Goal: Use online tool/utility: Utilize a website feature to perform a specific function

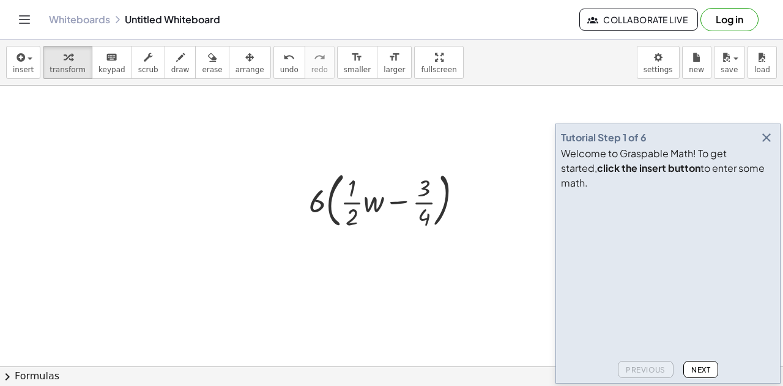
click at [763, 161] on div "Welcome to Graspable Math! To get started, click the insert button to enter som…" at bounding box center [668, 168] width 214 height 44
click at [763, 145] on icon "button" at bounding box center [766, 137] width 15 height 15
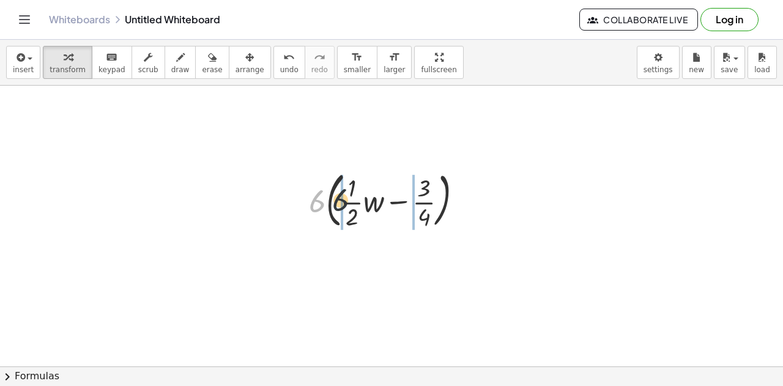
drag, startPoint x: 317, startPoint y: 201, endPoint x: 352, endPoint y: 200, distance: 34.9
click at [352, 200] on div at bounding box center [391, 199] width 176 height 66
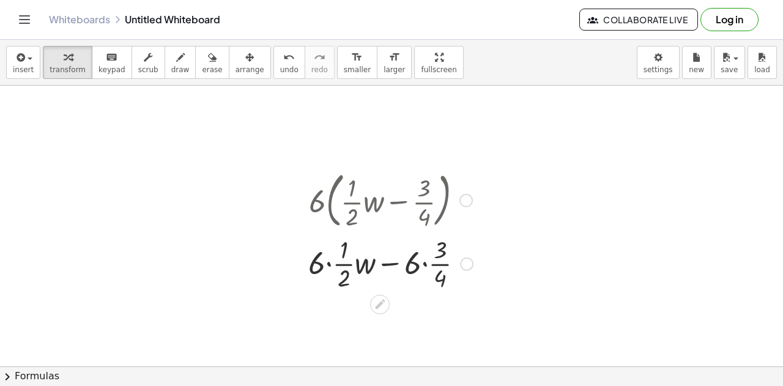
click at [330, 271] on div at bounding box center [390, 262] width 177 height 61
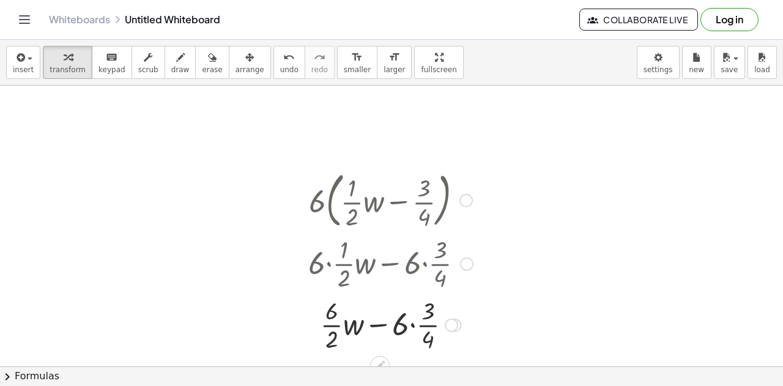
click at [332, 327] on div at bounding box center [390, 323] width 177 height 61
click at [409, 321] on div at bounding box center [390, 323] width 177 height 61
click at [416, 311] on div at bounding box center [390, 323] width 177 height 61
click at [412, 327] on div at bounding box center [390, 323] width 177 height 61
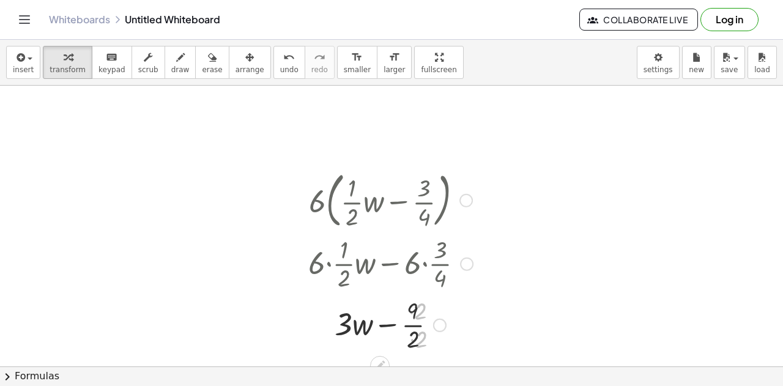
click at [412, 327] on div at bounding box center [390, 323] width 177 height 61
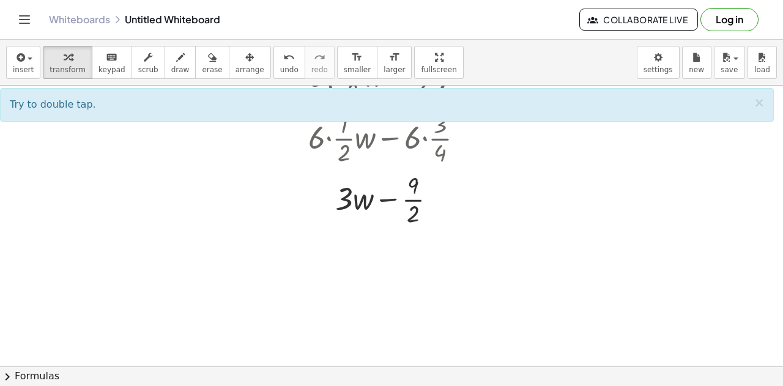
scroll to position [128, 0]
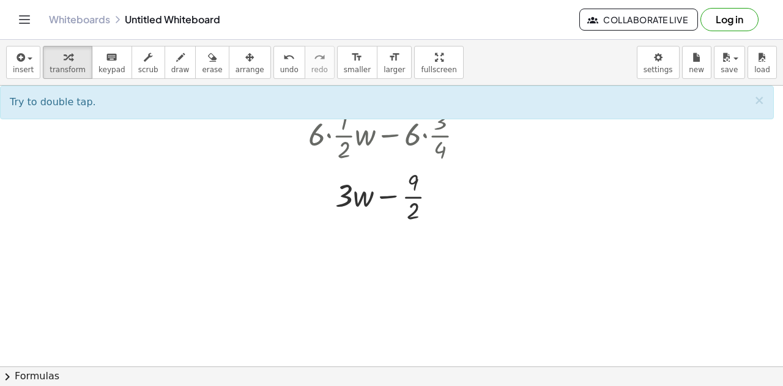
click at [125, 277] on div at bounding box center [391, 278] width 783 height 643
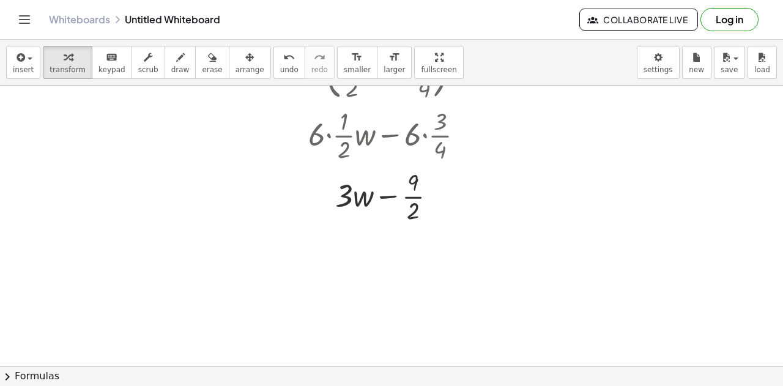
click at [125, 277] on div at bounding box center [391, 278] width 783 height 643
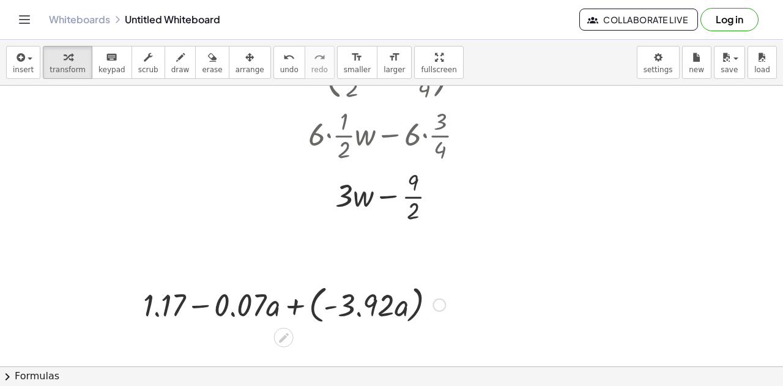
click at [298, 310] on div at bounding box center [294, 304] width 314 height 46
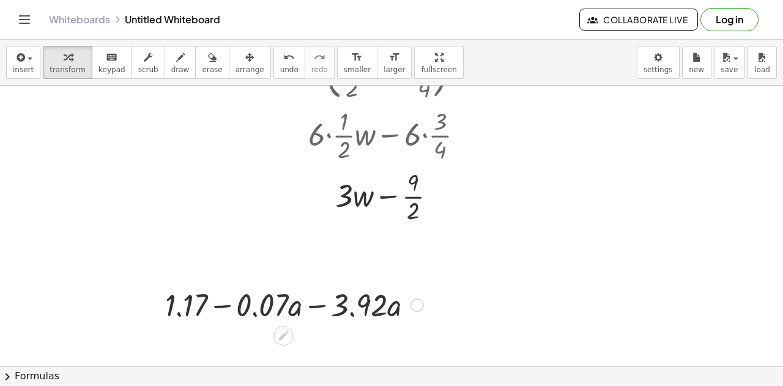
click at [317, 306] on div at bounding box center [294, 304] width 270 height 42
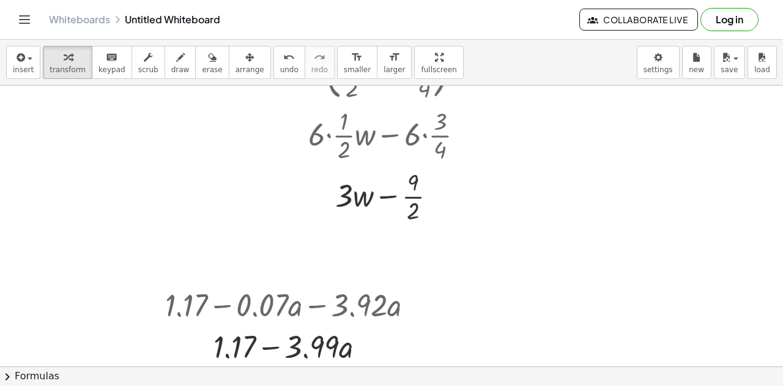
click at [608, 298] on div at bounding box center [391, 278] width 783 height 643
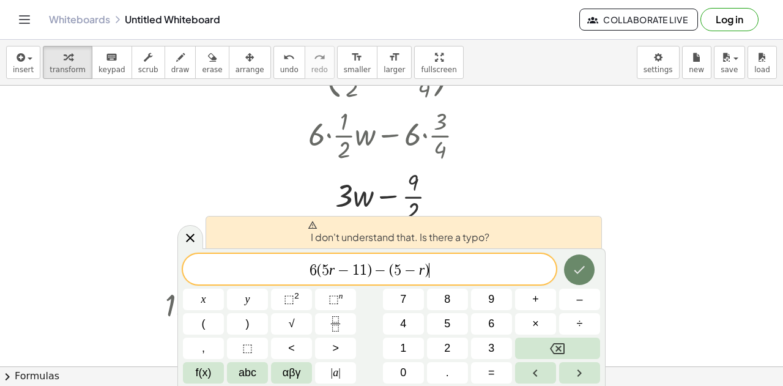
click at [572, 272] on icon "Done" at bounding box center [579, 269] width 15 height 15
click at [312, 269] on span "6" at bounding box center [312, 270] width 7 height 15
click at [314, 270] on span "6" at bounding box center [312, 270] width 7 height 15
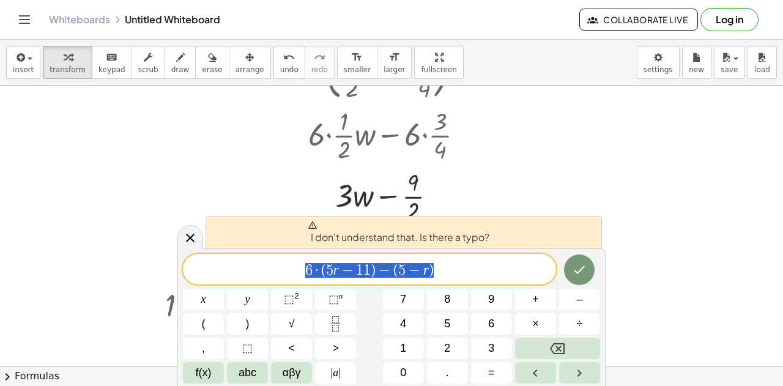
drag, startPoint x: 456, startPoint y: 270, endPoint x: 292, endPoint y: 283, distance: 164.4
click at [292, 283] on div "**********" at bounding box center [369, 269] width 373 height 31
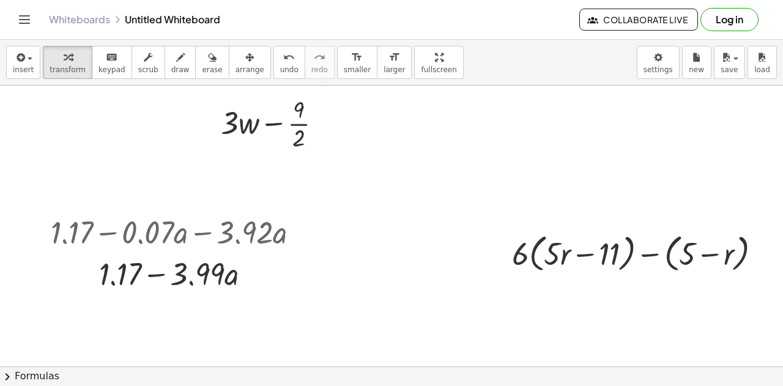
scroll to position [202, 124]
click at [590, 142] on div at bounding box center [334, 205] width 897 height 643
drag, startPoint x: 512, startPoint y: 257, endPoint x: 547, endPoint y: 256, distance: 34.9
click at [547, 256] on div at bounding box center [641, 252] width 271 height 46
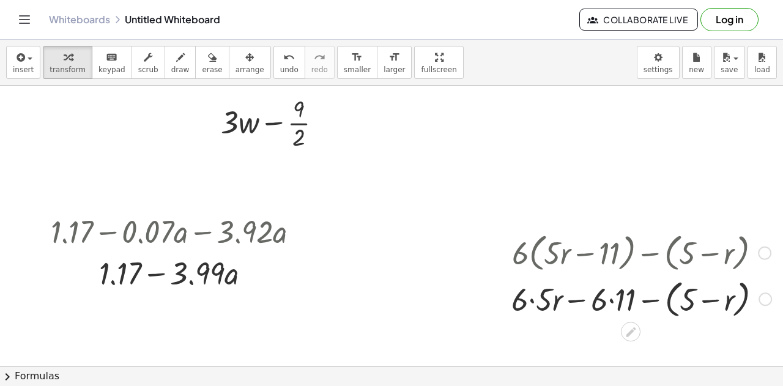
click at [520, 303] on div at bounding box center [641, 298] width 272 height 46
click at [602, 303] on div at bounding box center [641, 298] width 271 height 46
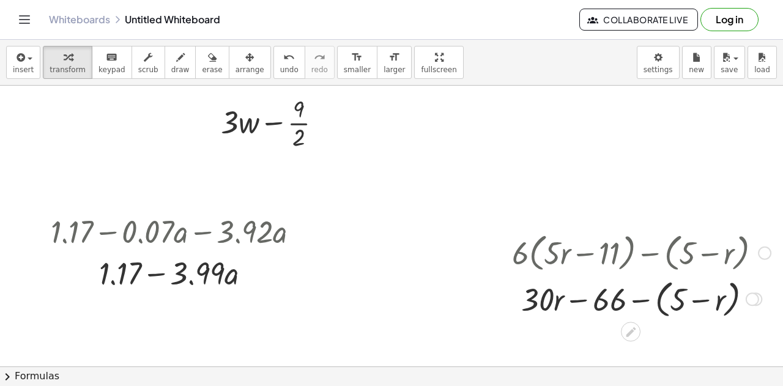
click at [638, 303] on div at bounding box center [641, 298] width 271 height 46
click at [684, 301] on div at bounding box center [641, 298] width 271 height 42
drag, startPoint x: 711, startPoint y: 301, endPoint x: 558, endPoint y: 299, distance: 152.3
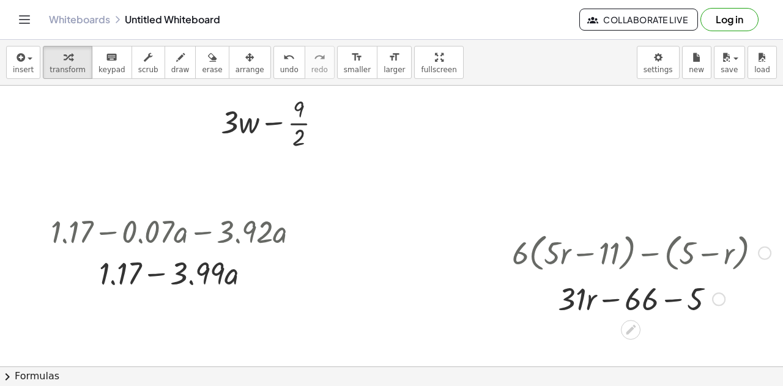
click at [671, 301] on div at bounding box center [641, 298] width 271 height 42
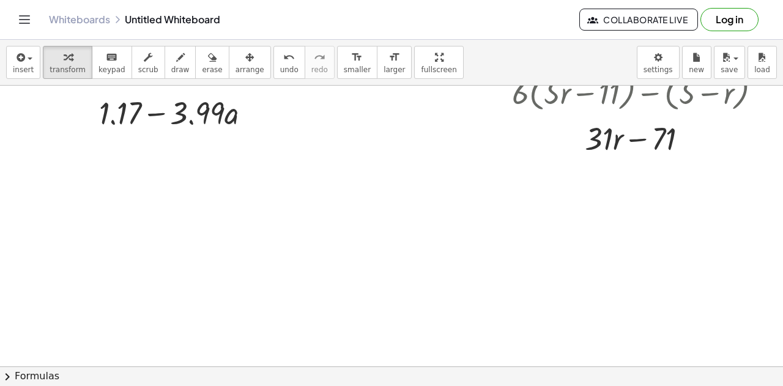
scroll to position [412, 124]
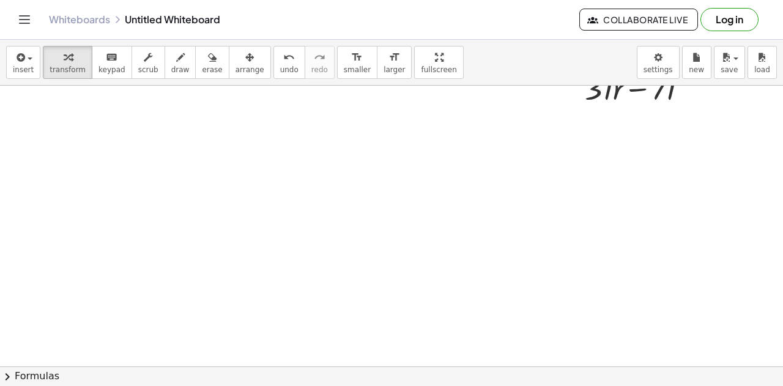
click at [300, 294] on div at bounding box center [334, 95] width 897 height 845
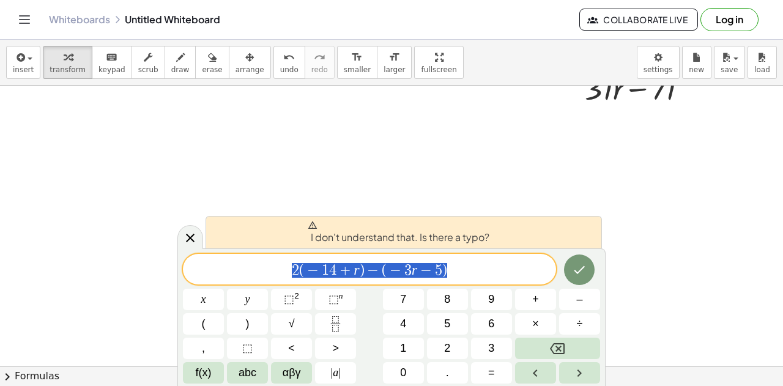
drag, startPoint x: 458, startPoint y: 273, endPoint x: 280, endPoint y: 259, distance: 178.5
click at [280, 259] on div "**********" at bounding box center [369, 269] width 373 height 31
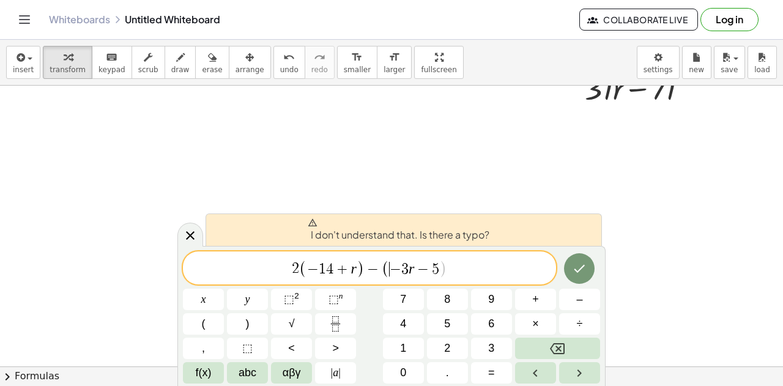
click at [472, 271] on span "2 ( − 1 4 + r ) − ( ​ − 3 r − 5 )" at bounding box center [369, 269] width 373 height 20
click at [405, 270] on span "3" at bounding box center [404, 269] width 7 height 15
drag, startPoint x: 456, startPoint y: 270, endPoint x: 261, endPoint y: 286, distance: 196.3
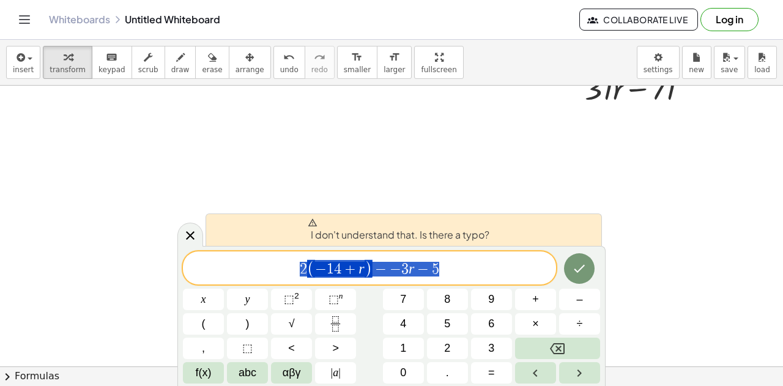
click at [261, 286] on div "**********" at bounding box center [391, 317] width 417 height 132
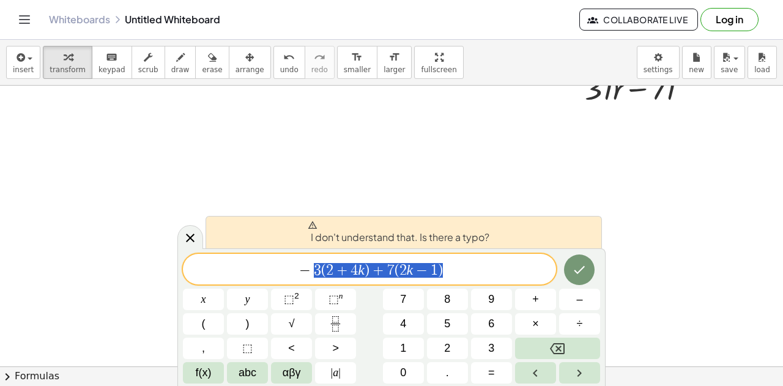
drag, startPoint x: 466, startPoint y: 264, endPoint x: 279, endPoint y: 270, distance: 187.2
click at [279, 270] on span "− 3 ( 2 + 4 k ) + 7 ( 2 k − 1 )" at bounding box center [369, 270] width 373 height 17
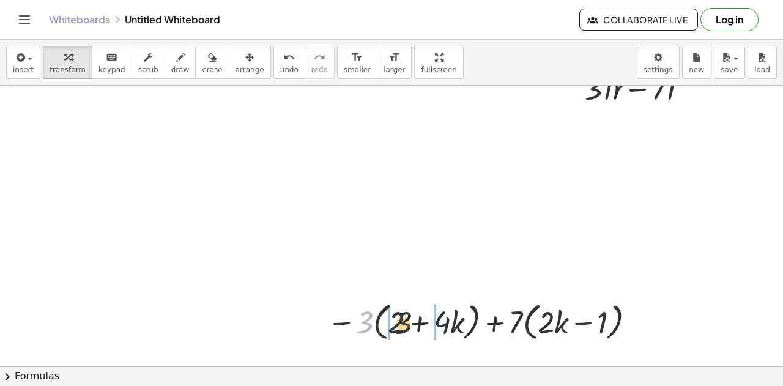
drag, startPoint x: 347, startPoint y: 317, endPoint x: 390, endPoint y: 318, distance: 42.8
click at [390, 318] on div at bounding box center [483, 321] width 325 height 46
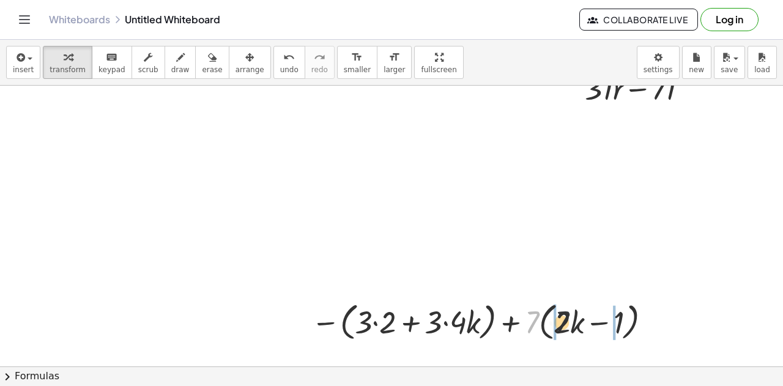
drag, startPoint x: 518, startPoint y: 330, endPoint x: 555, endPoint y: 330, distance: 37.3
click at [555, 330] on div at bounding box center [483, 321] width 357 height 46
click at [327, 322] on div at bounding box center [483, 321] width 355 height 46
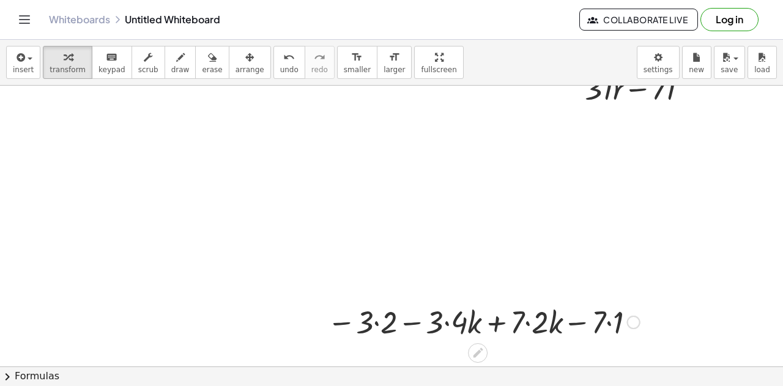
click at [367, 324] on div at bounding box center [483, 321] width 325 height 42
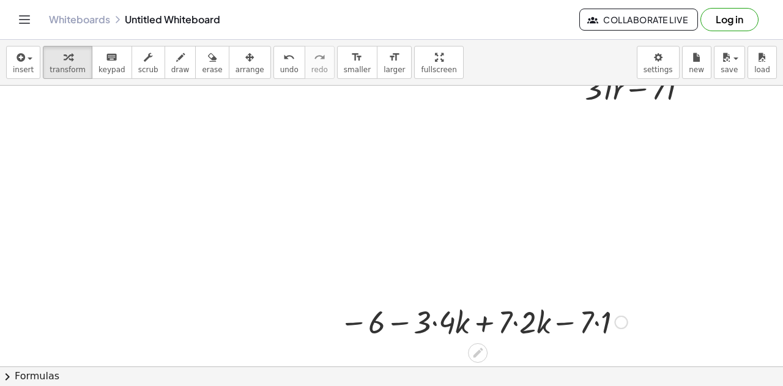
click at [428, 321] on div at bounding box center [483, 321] width 300 height 42
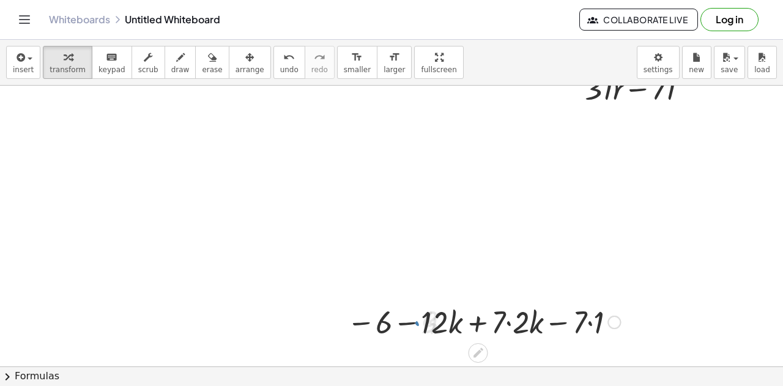
click at [493, 319] on div at bounding box center [484, 321] width 286 height 42
click at [497, 325] on div at bounding box center [484, 321] width 286 height 42
click at [471, 324] on div at bounding box center [483, 321] width 275 height 42
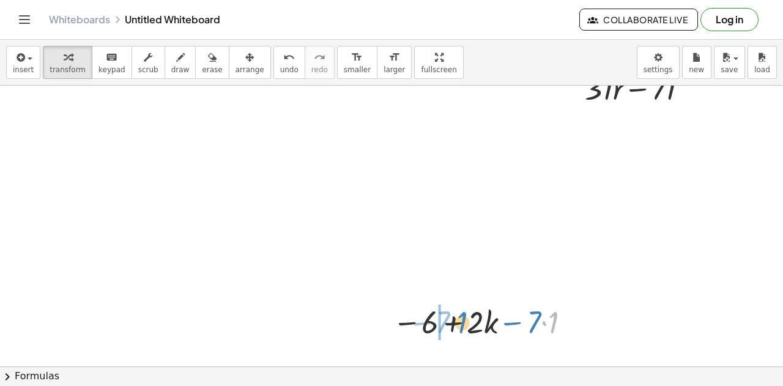
drag, startPoint x: 541, startPoint y: 327, endPoint x: 449, endPoint y: 327, distance: 91.7
click at [449, 327] on div at bounding box center [483, 321] width 194 height 42
click at [473, 323] on div at bounding box center [483, 321] width 194 height 42
click at [453, 323] on div at bounding box center [484, 321] width 176 height 42
click at [127, 216] on div at bounding box center [334, 95] width 897 height 845
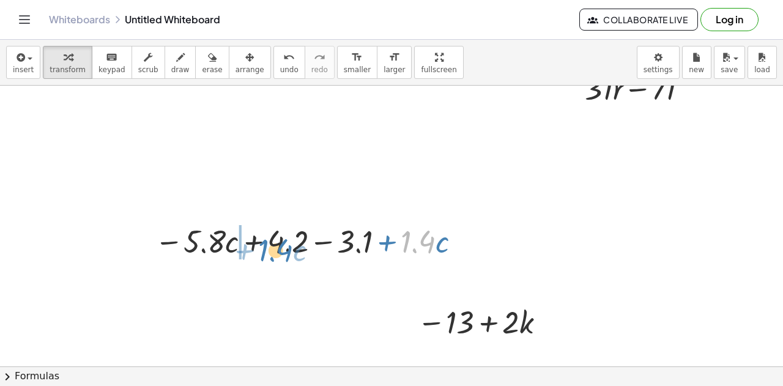
drag, startPoint x: 420, startPoint y: 235, endPoint x: 265, endPoint y: 244, distance: 154.3
click at [265, 244] on div at bounding box center [310, 241] width 323 height 42
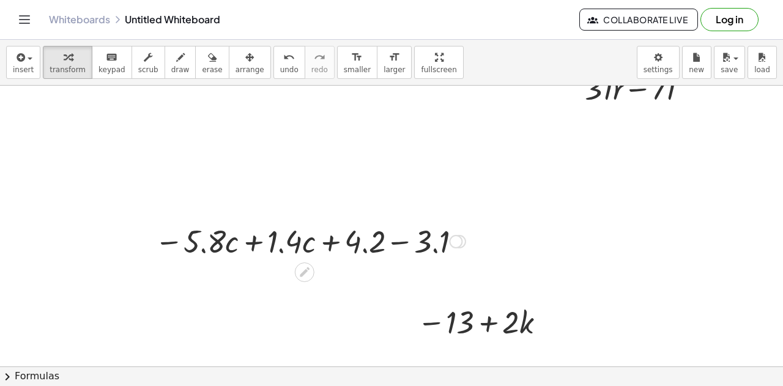
click at [404, 243] on div at bounding box center [310, 241] width 323 height 42
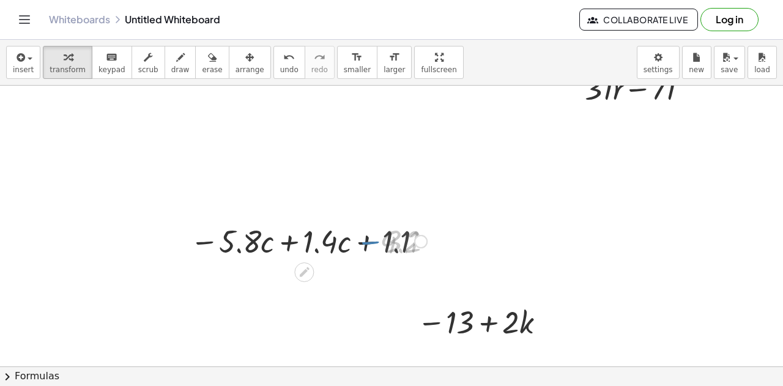
click at [306, 245] on div at bounding box center [310, 241] width 246 height 42
click at [298, 245] on div at bounding box center [310, 241] width 246 height 42
click at [297, 245] on div at bounding box center [310, 241] width 246 height 42
click at [285, 245] on div at bounding box center [310, 241] width 246 height 42
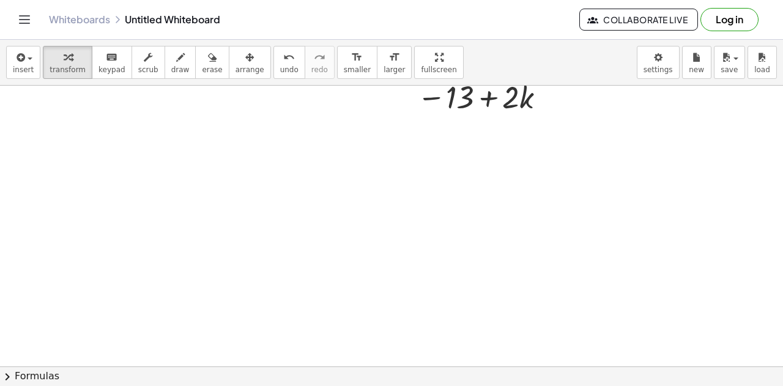
scroll to position [641, 124]
click at [339, 261] on div at bounding box center [334, 8] width 897 height 1127
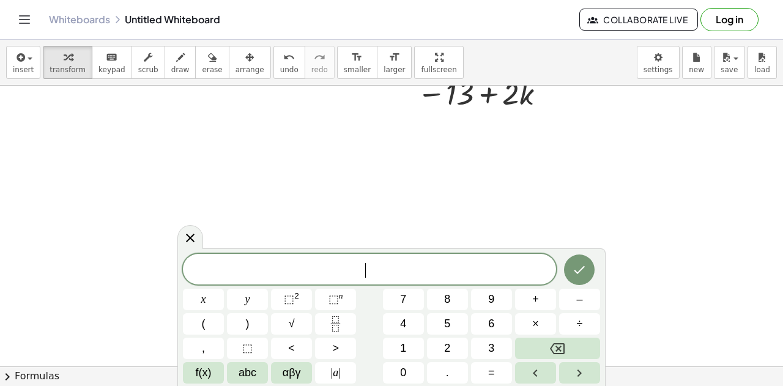
click at [339, 262] on span "​" at bounding box center [369, 270] width 373 height 17
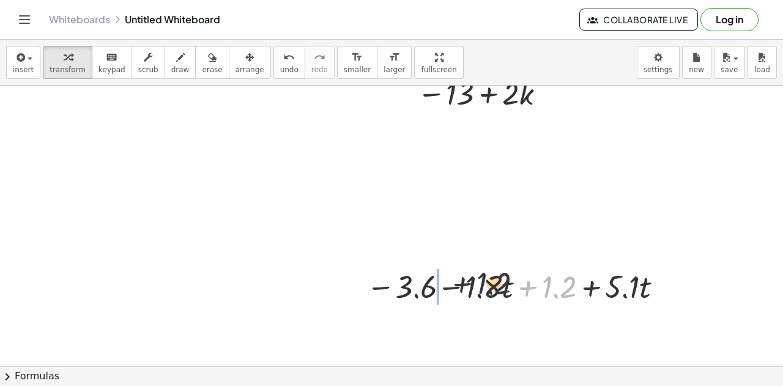
drag, startPoint x: 538, startPoint y: 289, endPoint x: 428, endPoint y: 286, distance: 109.5
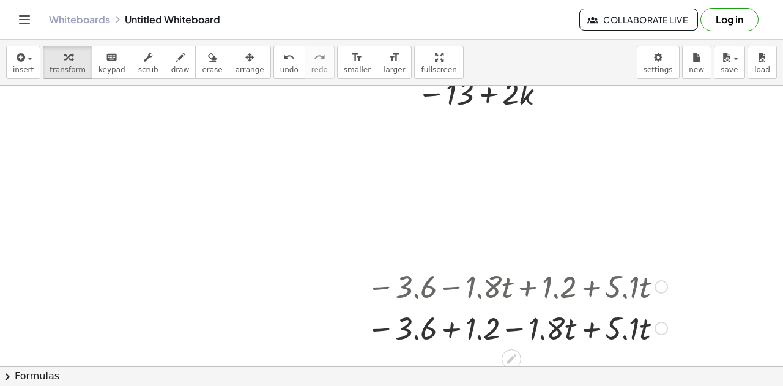
click at [583, 336] on div at bounding box center [516, 327] width 313 height 42
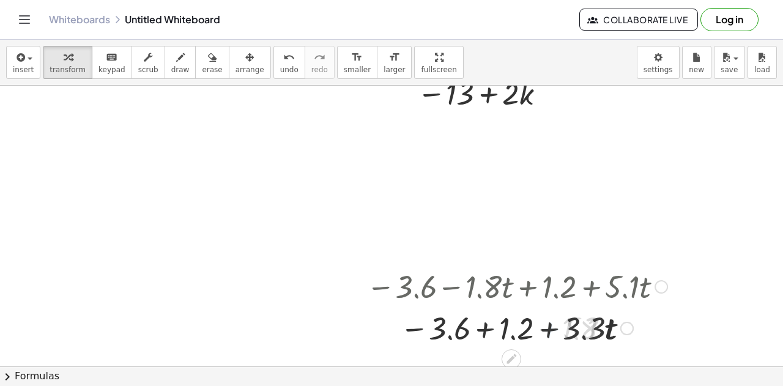
click at [464, 328] on div at bounding box center [516, 327] width 313 height 42
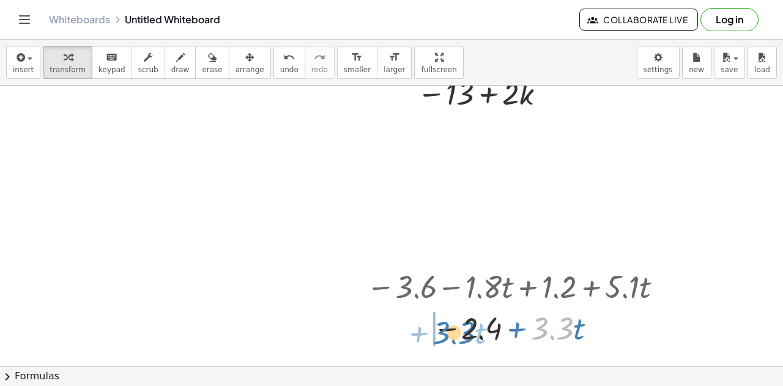
drag, startPoint x: 563, startPoint y: 322, endPoint x: 445, endPoint y: 324, distance: 118.0
click at [445, 324] on div at bounding box center [516, 327] width 313 height 42
click at [654, 282] on div at bounding box center [660, 286] width 13 height 13
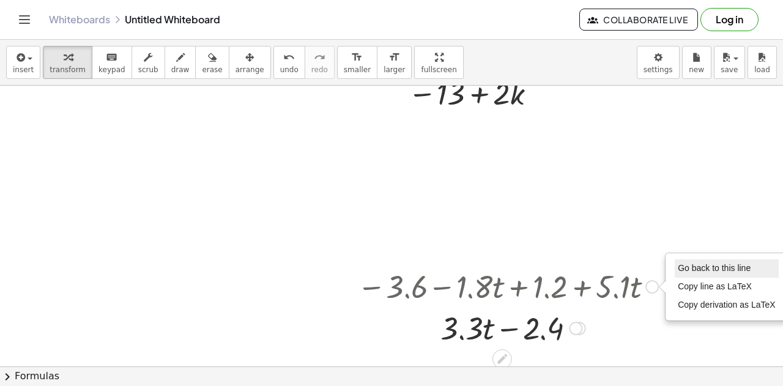
click at [715, 268] on span "Go back to this line" at bounding box center [714, 268] width 73 height 10
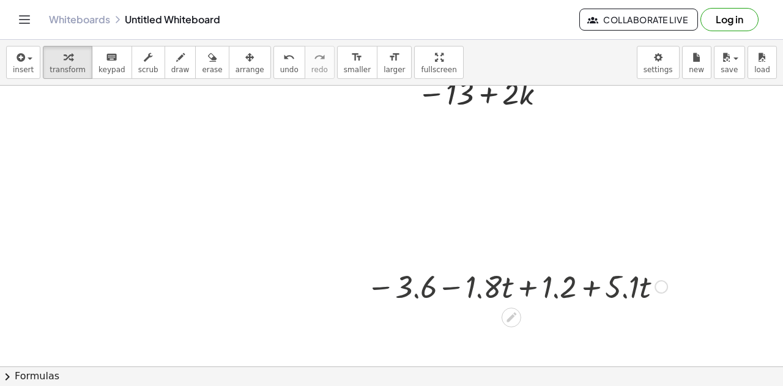
click at [654, 289] on div "Go back to this line Copy line as LaTeX Copy derivation as LaTeX" at bounding box center [660, 286] width 13 height 13
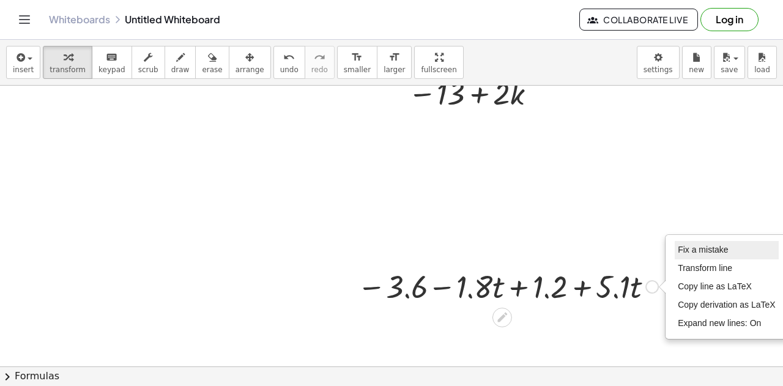
click at [695, 250] on span "Fix a mistake" at bounding box center [703, 250] width 50 height 10
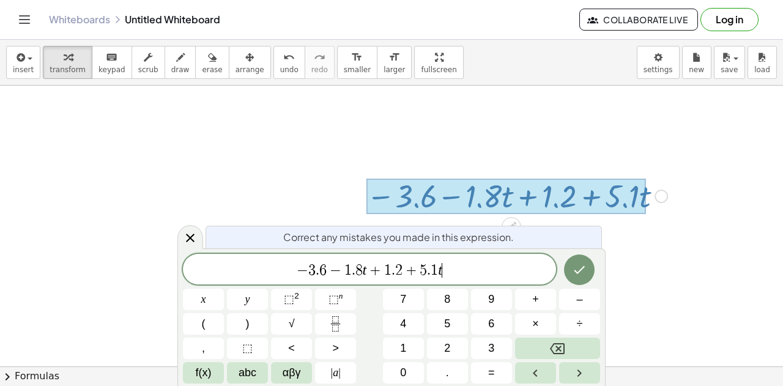
scroll to position [731, 124]
click at [363, 265] on var "t" at bounding box center [365, 270] width 4 height 16
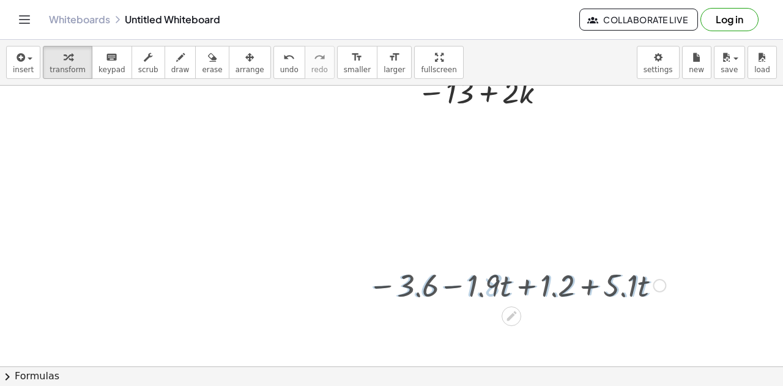
scroll to position [641, 124]
click at [519, 286] on div at bounding box center [516, 286] width 309 height 42
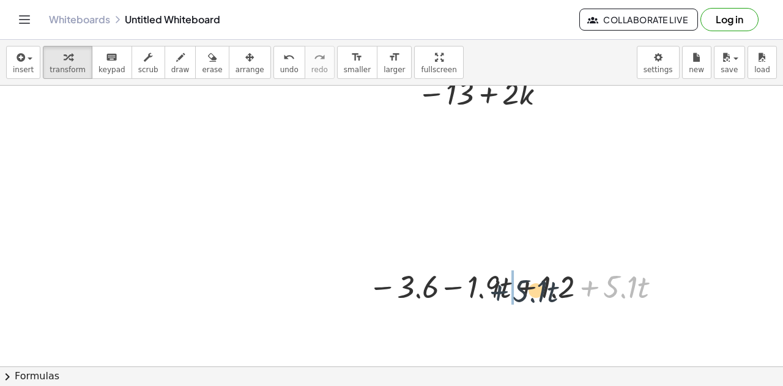
drag, startPoint x: 585, startPoint y: 288, endPoint x: 484, endPoint y: 292, distance: 101.0
click at [484, 292] on div at bounding box center [516, 286] width 309 height 42
click at [522, 292] on div at bounding box center [516, 286] width 309 height 42
